Goal: Browse casually

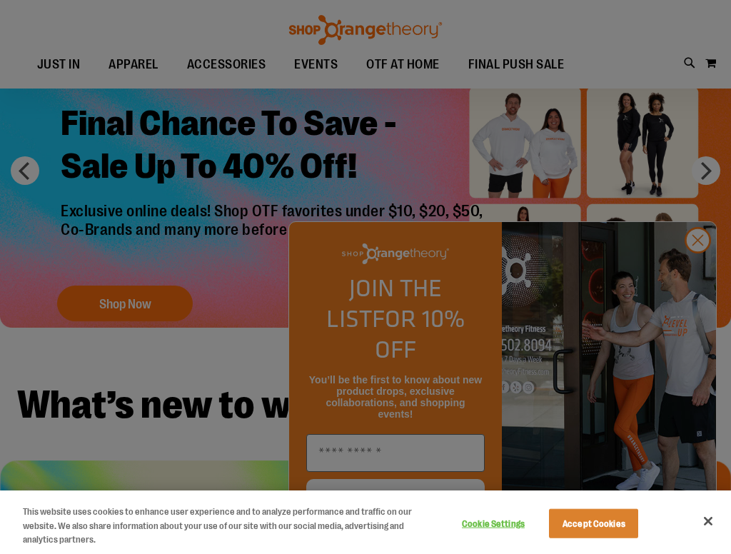
scroll to position [76, 0]
click at [711, 522] on button "Close" at bounding box center [707, 520] width 31 height 31
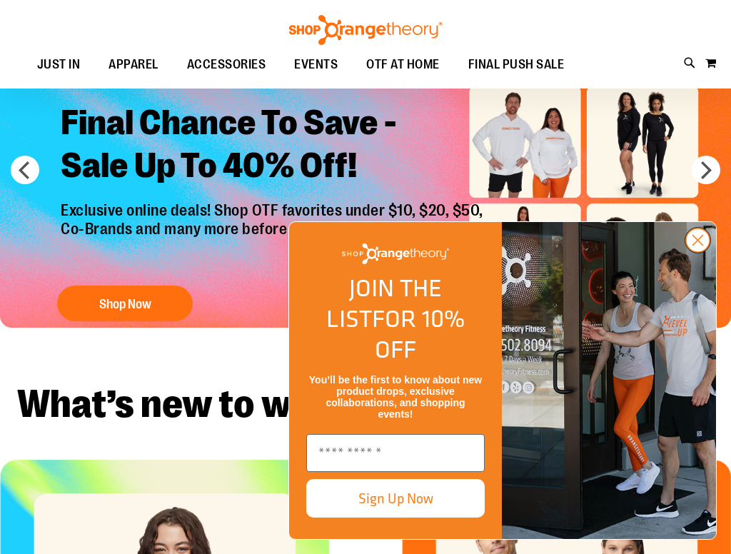
click at [698, 252] on circle "Close dialog" at bounding box center [698, 240] width 24 height 24
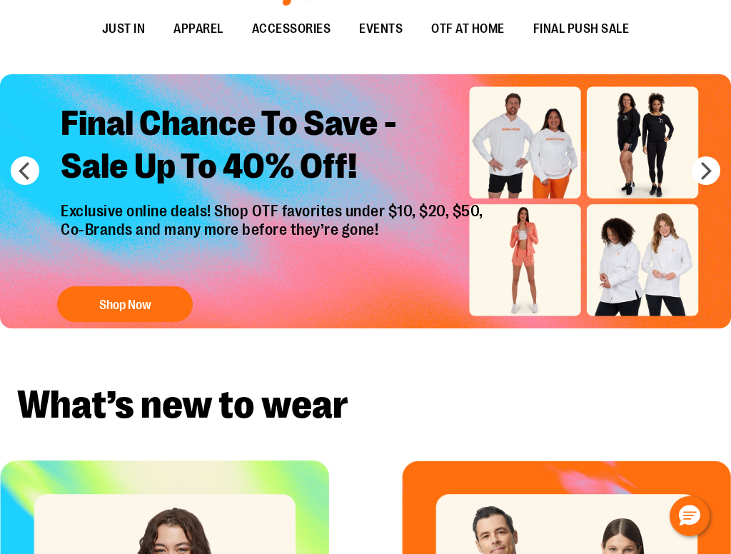
scroll to position [0, 0]
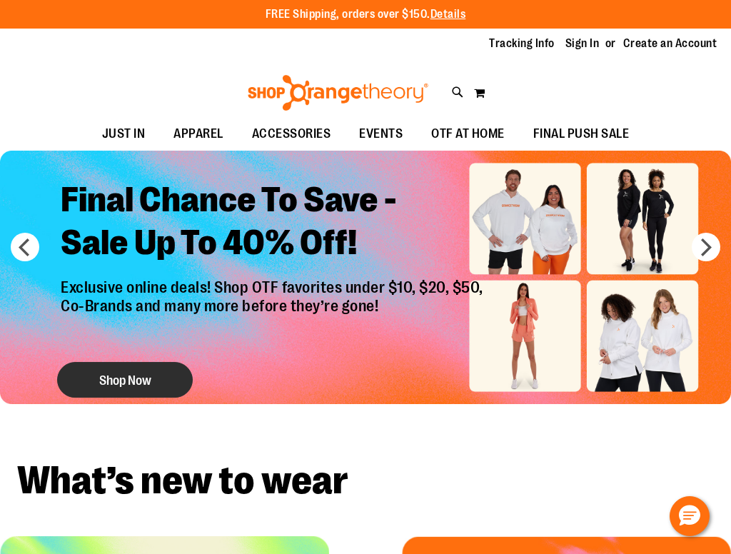
click at [136, 372] on button "Shop Now" at bounding box center [125, 380] width 136 height 36
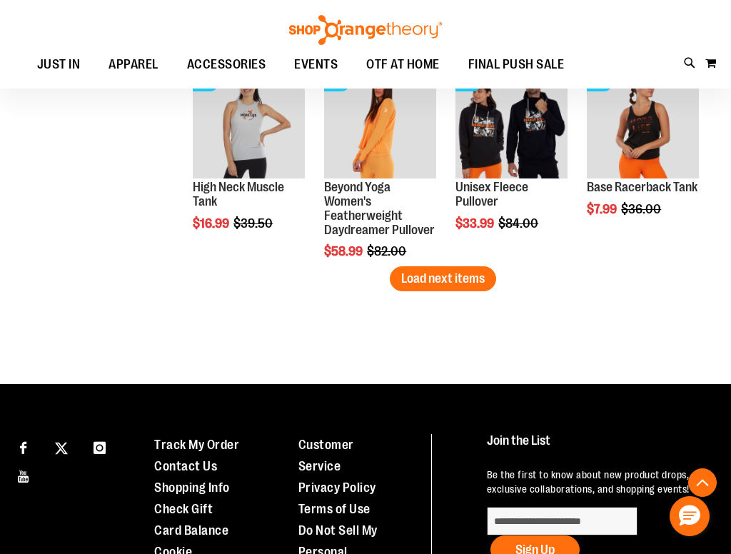
scroll to position [1875, 0]
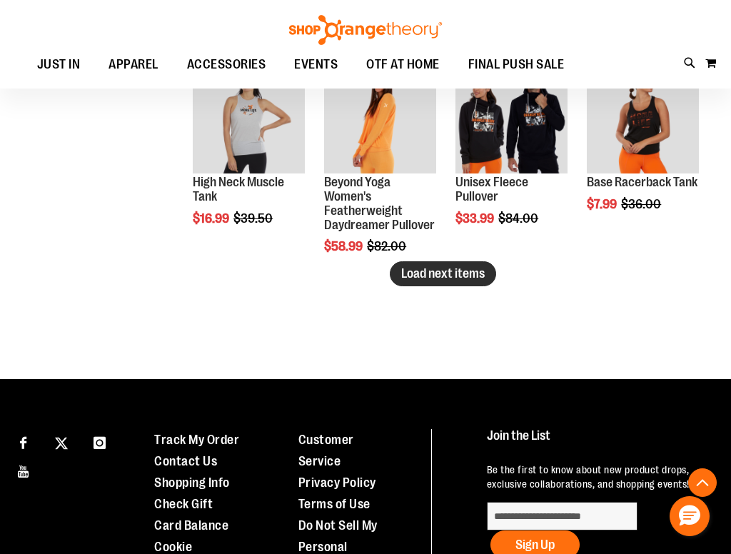
click at [467, 273] on span "Load next items" at bounding box center [442, 273] width 83 height 14
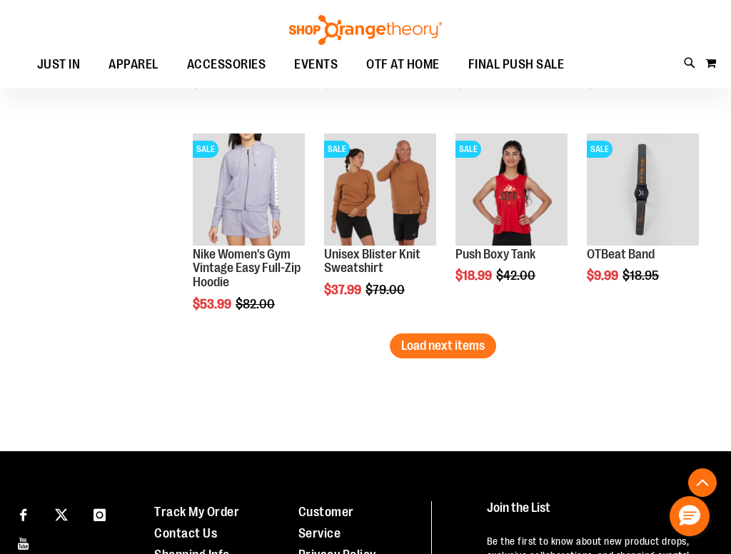
scroll to position [2518, 0]
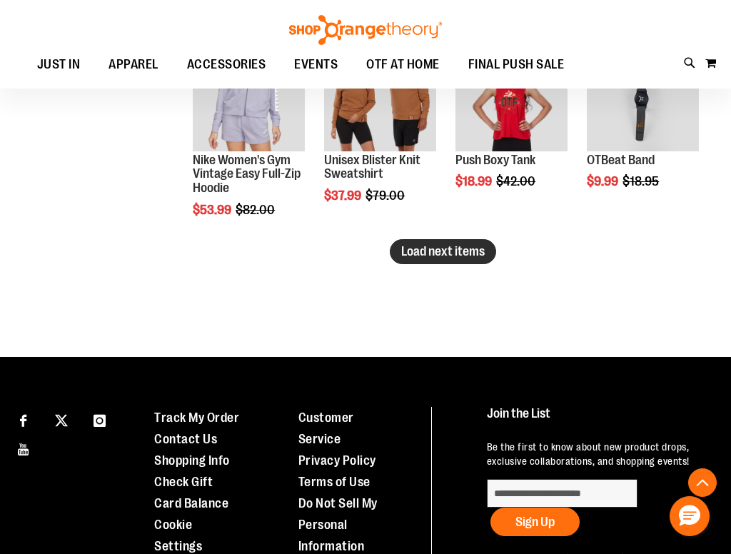
click at [449, 251] on span "Load next items" at bounding box center [442, 251] width 83 height 14
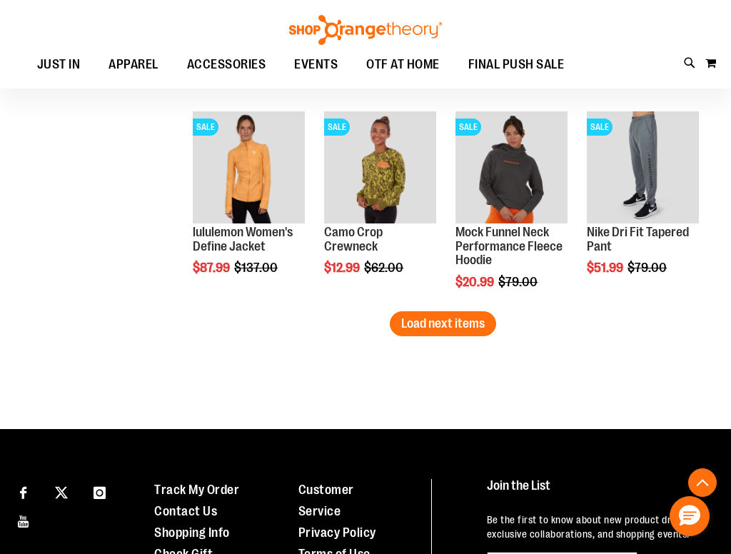
scroll to position [3069, 0]
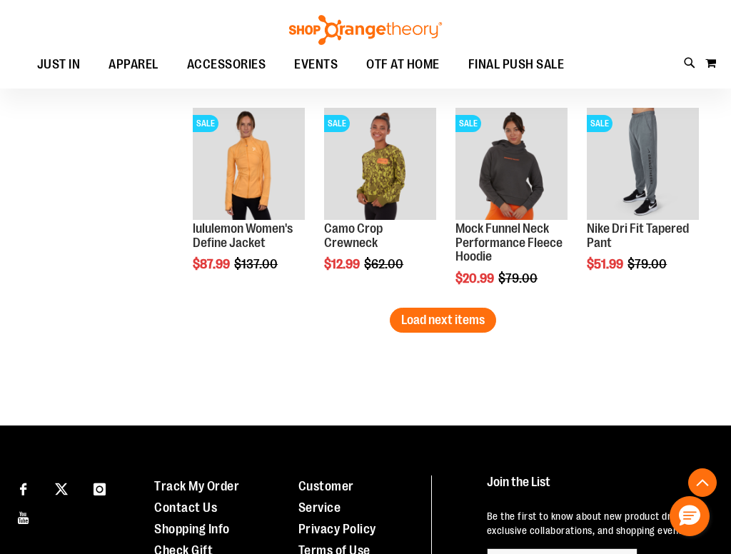
click at [445, 312] on span "Load next items" at bounding box center [442, 319] width 83 height 14
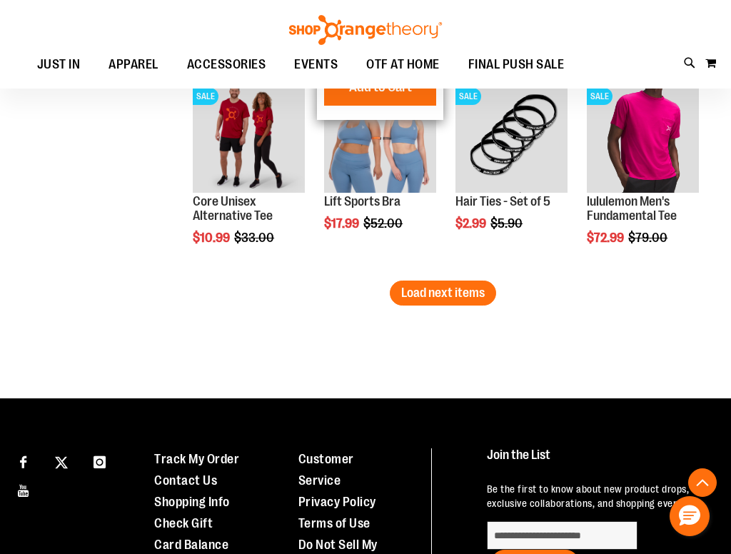
scroll to position [3724, 0]
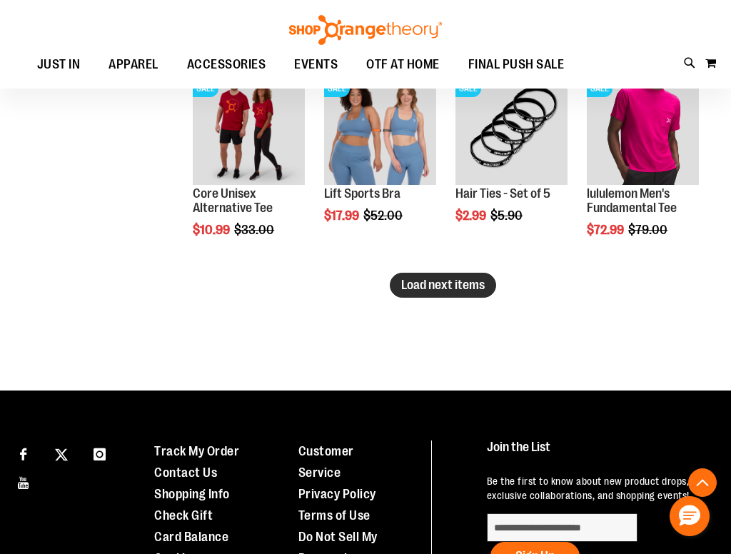
click at [449, 281] on span "Load next items" at bounding box center [442, 285] width 83 height 14
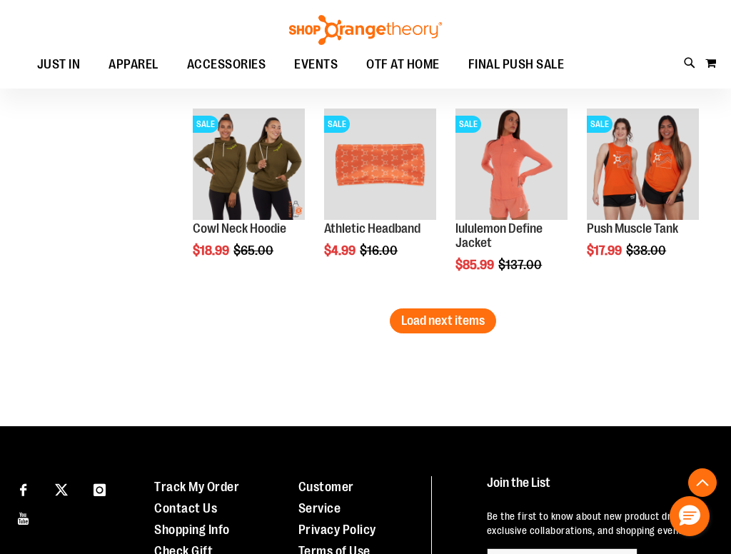
scroll to position [4311, 0]
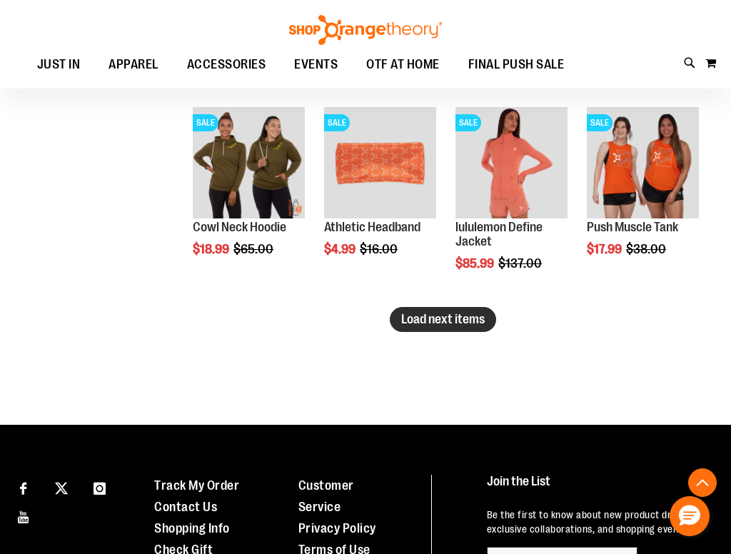
click at [426, 314] on span "Load next items" at bounding box center [442, 319] width 83 height 14
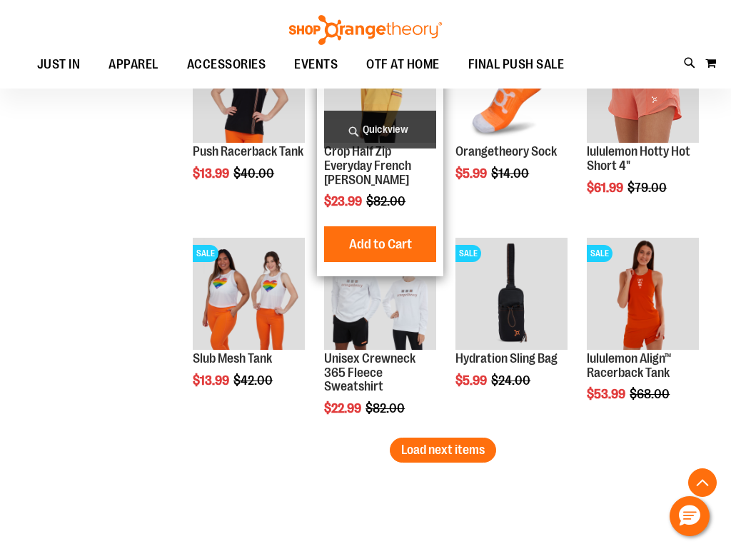
scroll to position [4910, 0]
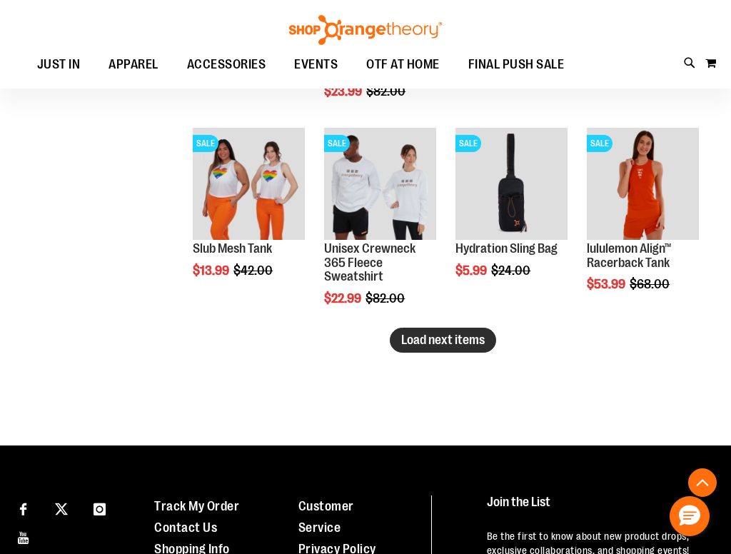
click at [456, 342] on span "Load next items" at bounding box center [442, 339] width 83 height 14
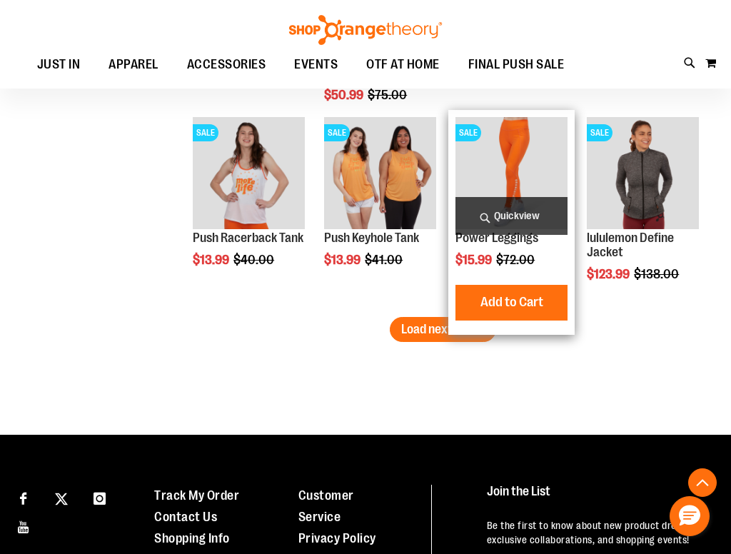
scroll to position [5566, 0]
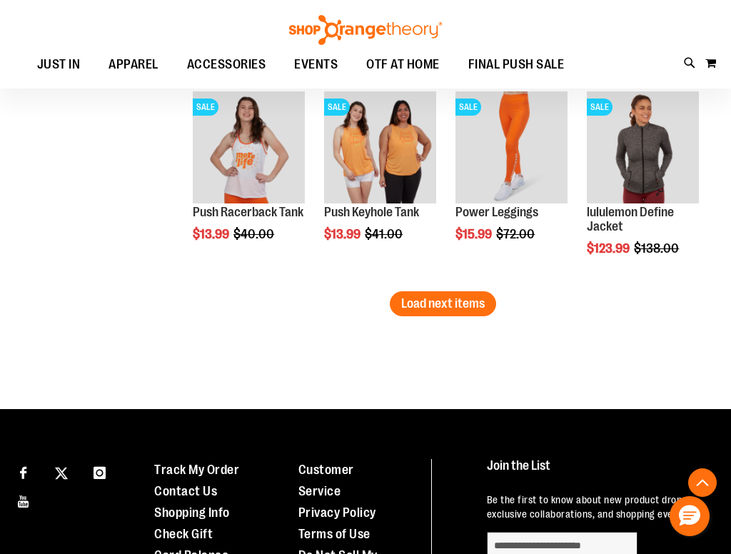
click at [439, 293] on button "Load next items" at bounding box center [443, 303] width 106 height 25
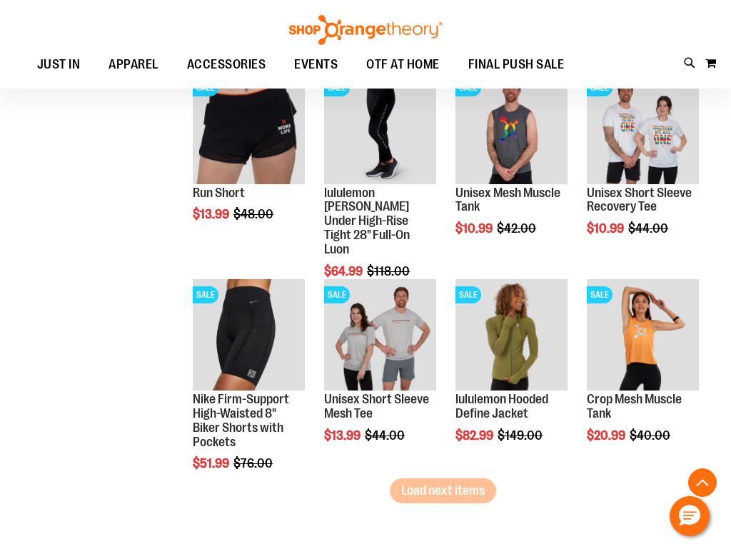
scroll to position [6047, 0]
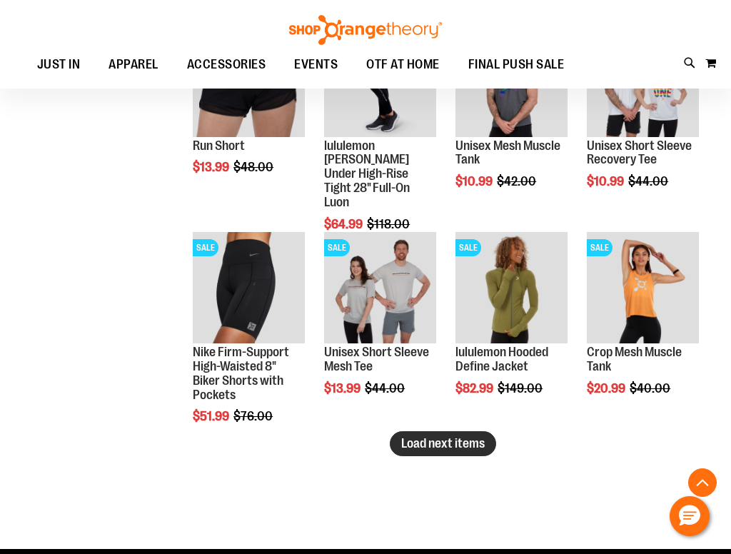
click at [452, 444] on span "Load next items" at bounding box center [442, 443] width 83 height 14
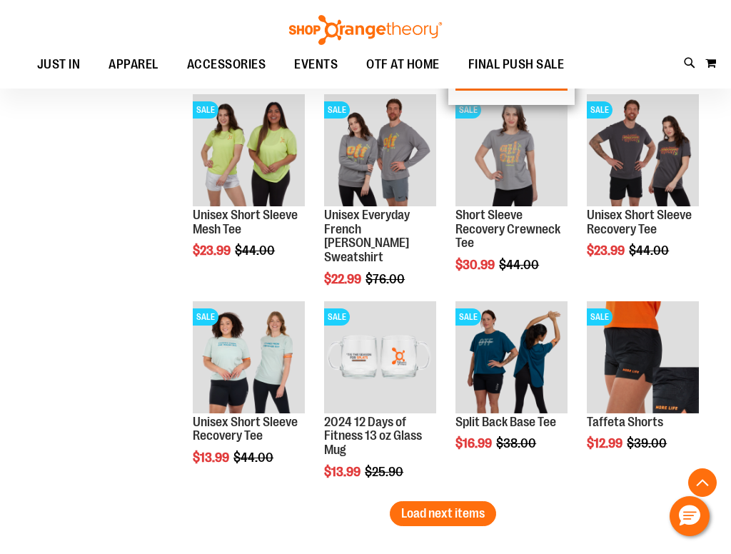
scroll to position [6745, 0]
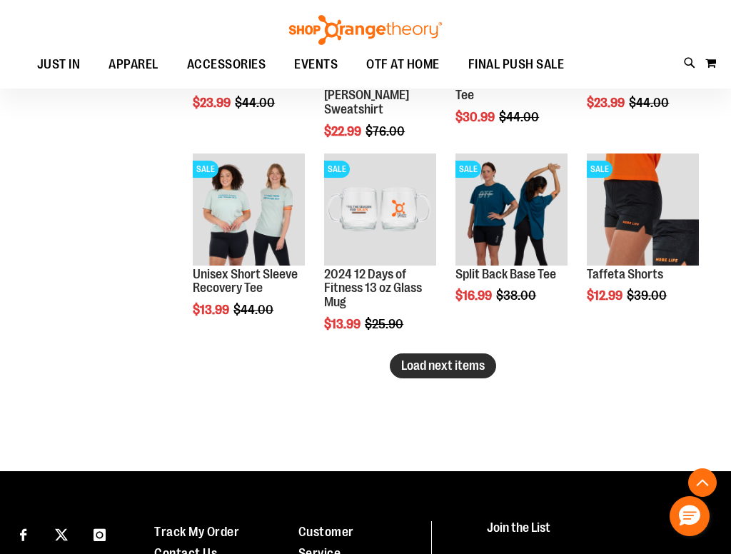
click at [432, 369] on span "Load next items" at bounding box center [442, 365] width 83 height 14
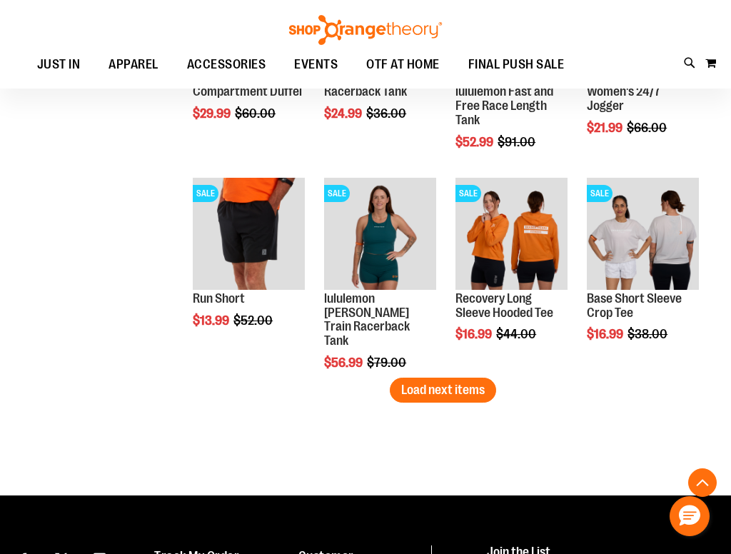
scroll to position [7342, 0]
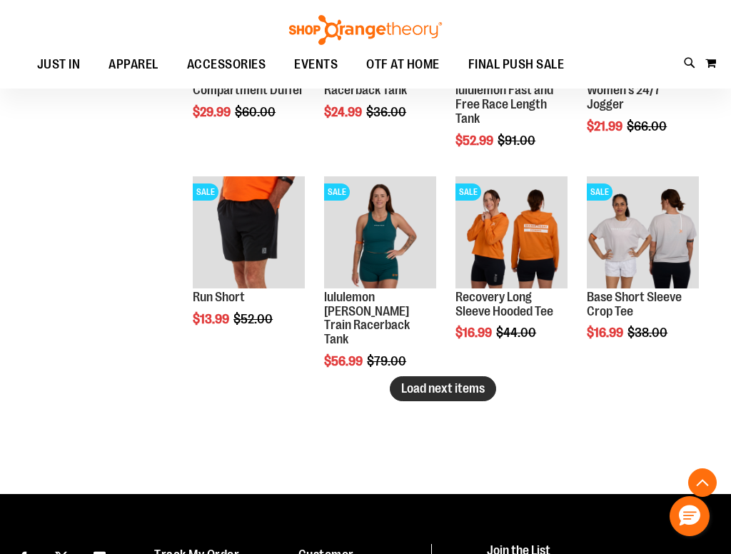
click at [423, 387] on span "Load next items" at bounding box center [442, 388] width 83 height 14
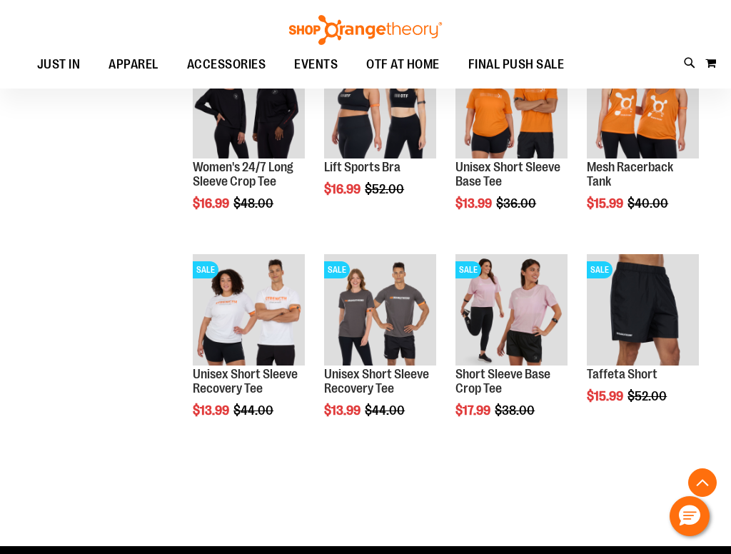
scroll to position [7897, 0]
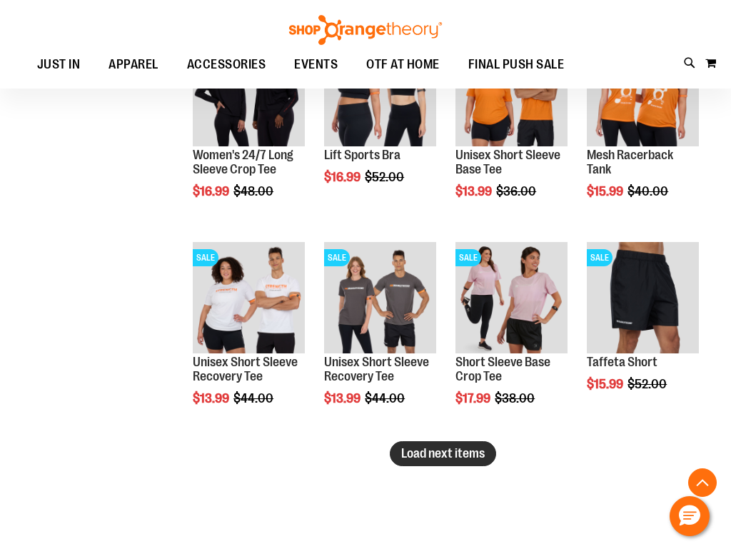
click at [431, 460] on button "Load next items" at bounding box center [443, 453] width 106 height 25
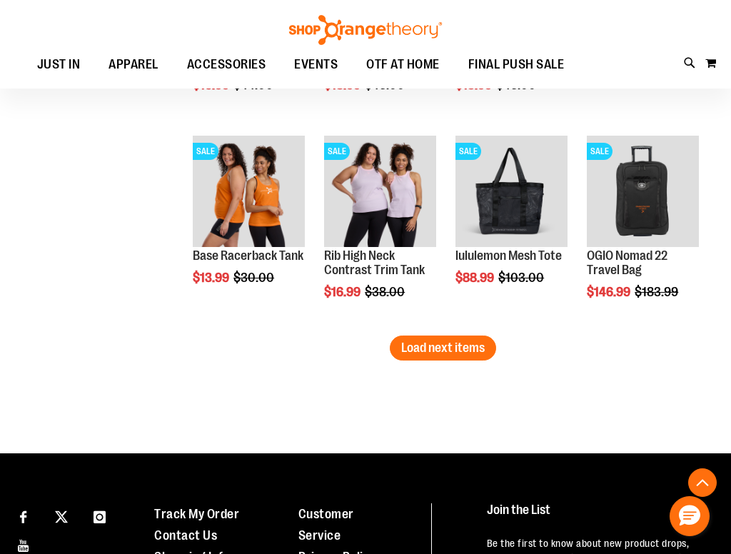
scroll to position [8614, 0]
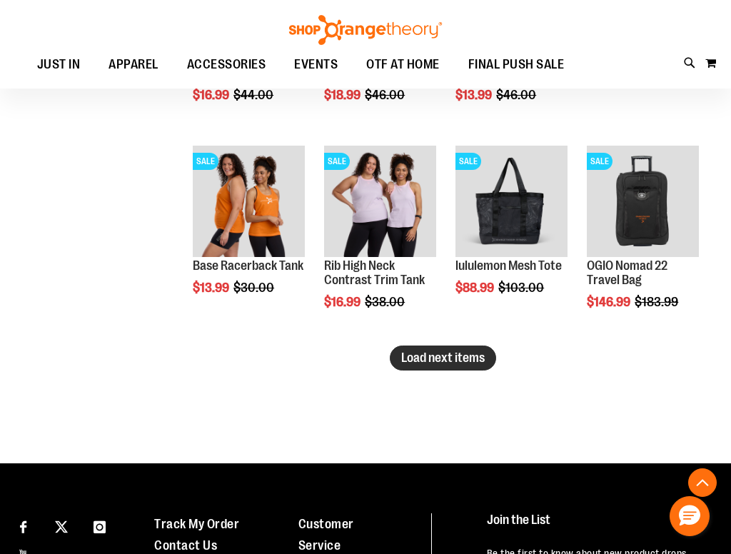
click at [437, 348] on button "Load next items" at bounding box center [443, 357] width 106 height 25
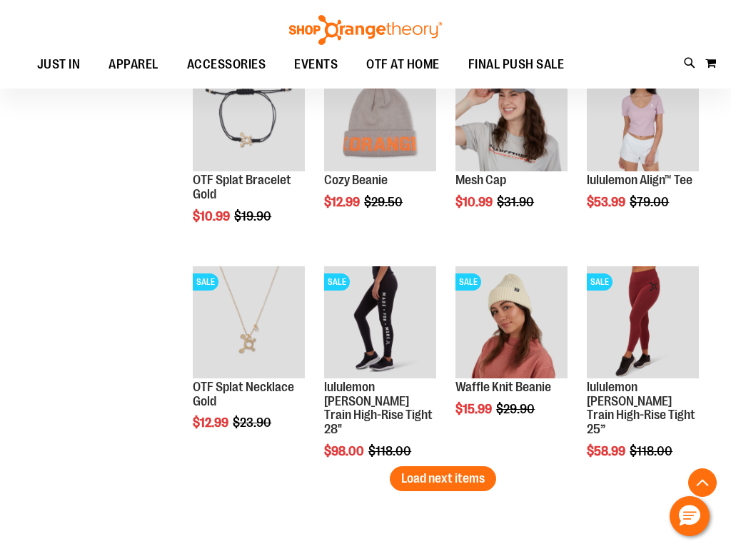
scroll to position [9172, 0]
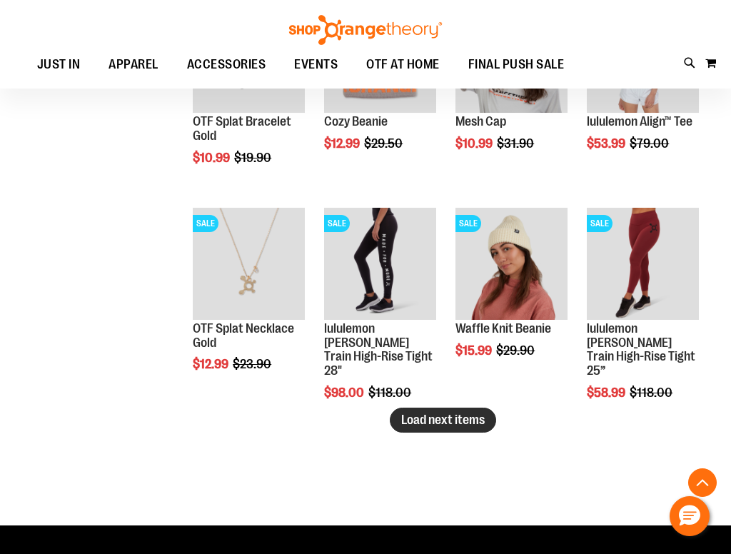
click at [444, 425] on span "Load next items" at bounding box center [442, 419] width 83 height 14
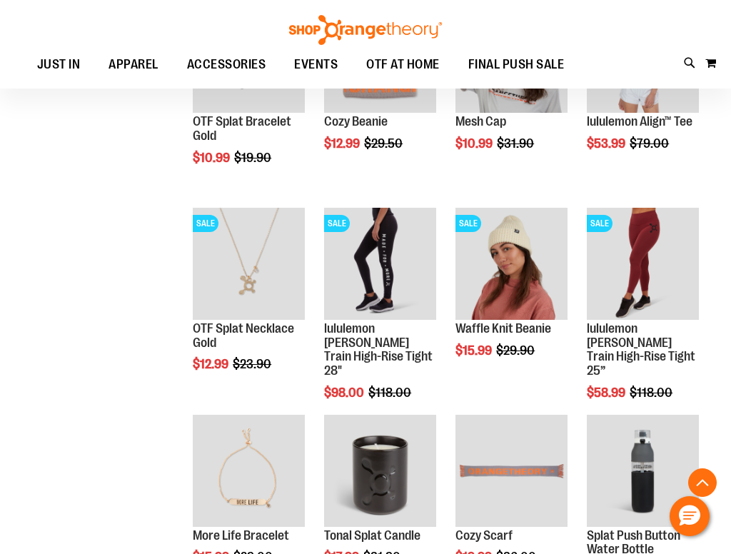
scroll to position [9394, 0]
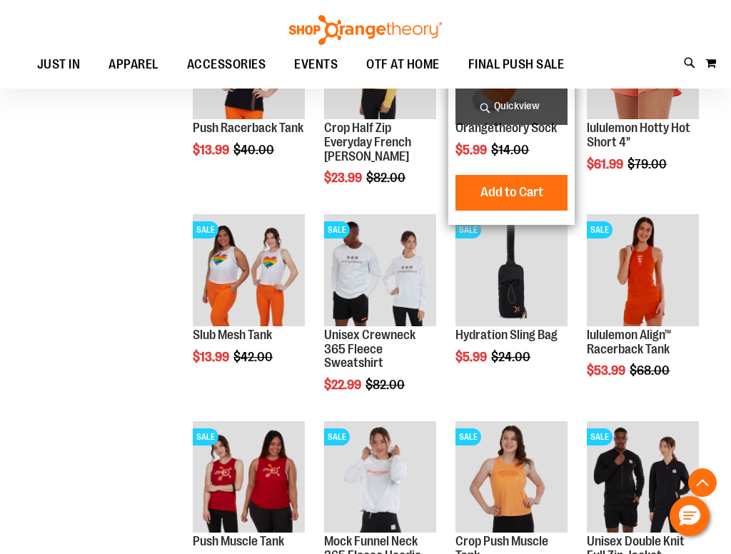
scroll to position [4677, 0]
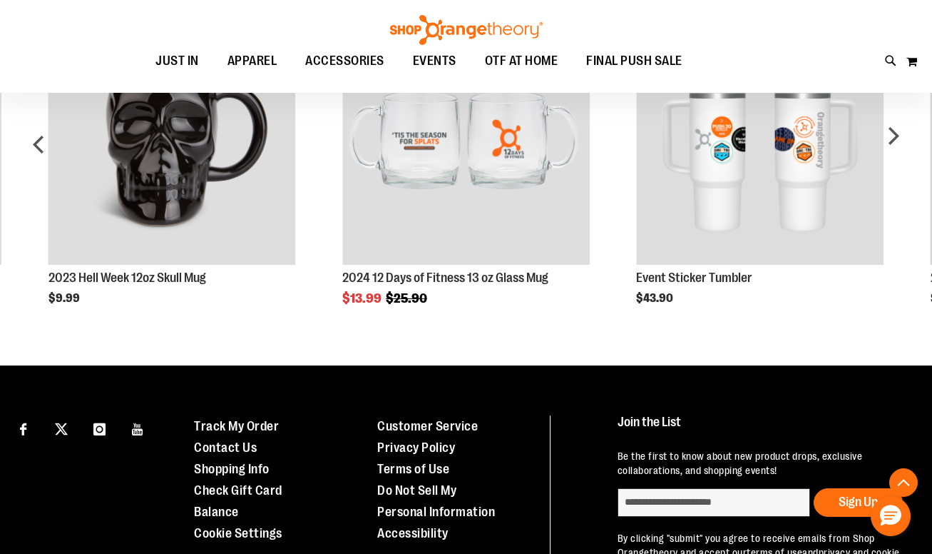
scroll to position [717, 0]
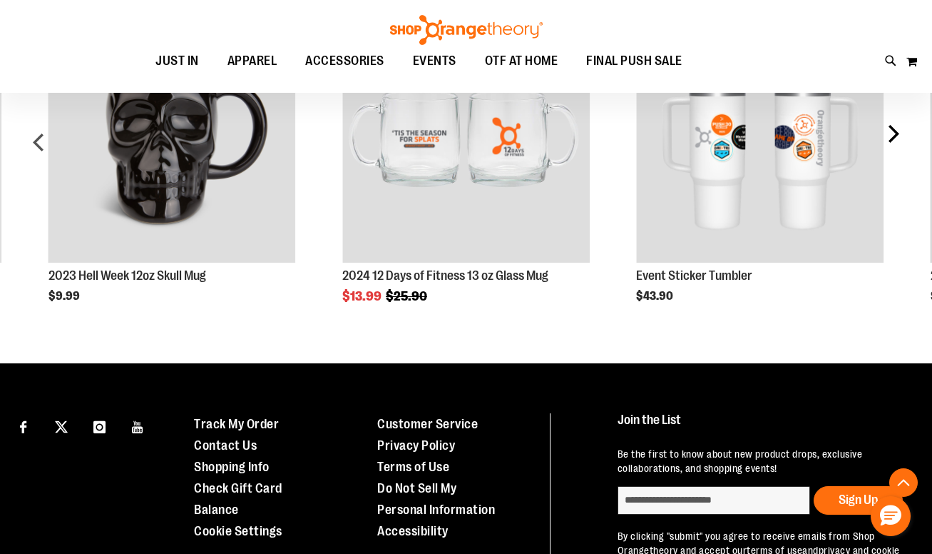
click at [898, 138] on div "next" at bounding box center [893, 148] width 29 height 309
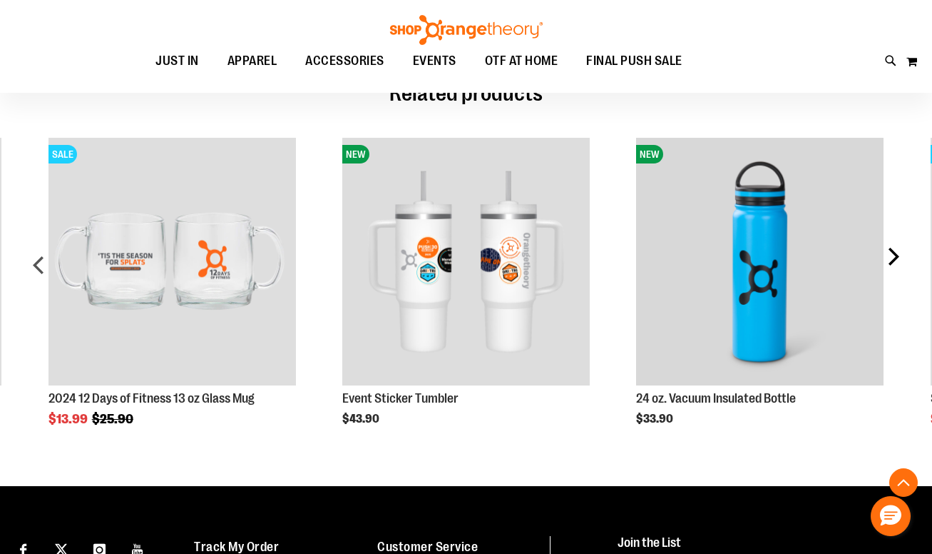
scroll to position [586, 0]
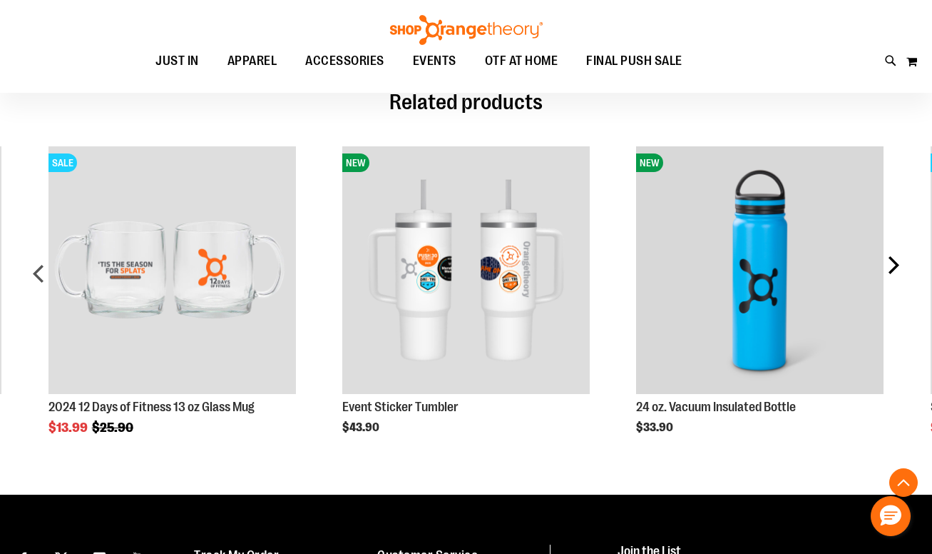
click at [898, 258] on div "next" at bounding box center [893, 279] width 29 height 309
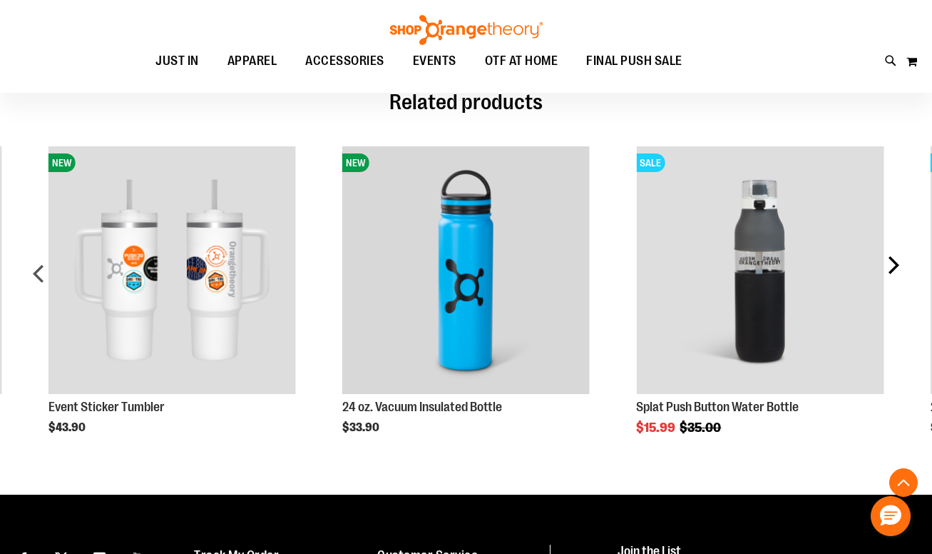
click at [898, 258] on div "next" at bounding box center [893, 279] width 29 height 309
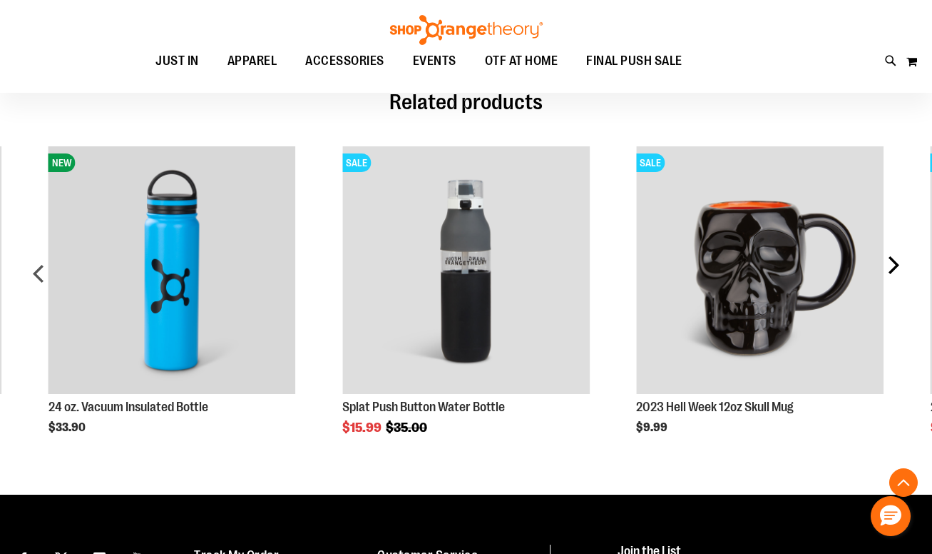
click at [898, 258] on div "next" at bounding box center [893, 279] width 29 height 309
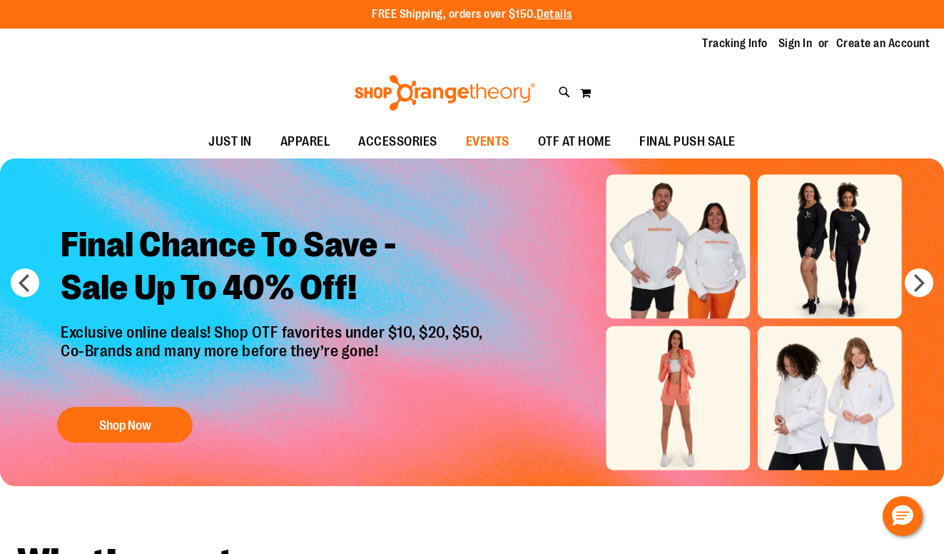
click at [492, 142] on span "EVENTS" at bounding box center [488, 142] width 44 height 32
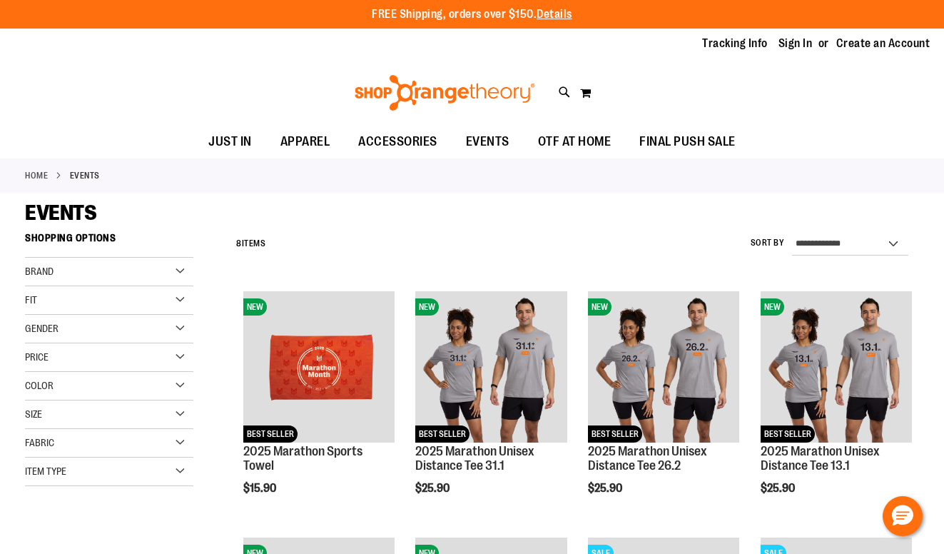
click at [489, 97] on img at bounding box center [444, 93] width 185 height 36
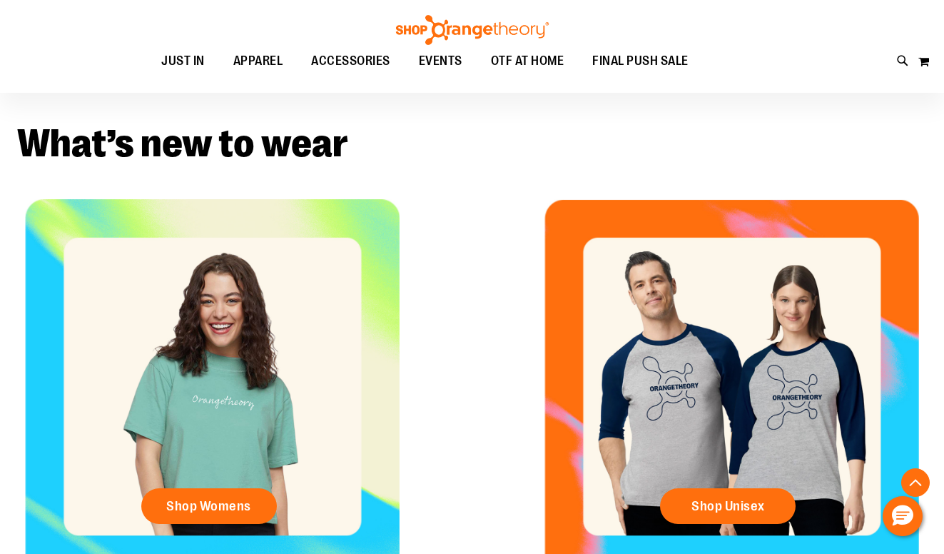
scroll to position [424, 0]
